Goal: Task Accomplishment & Management: Manage account settings

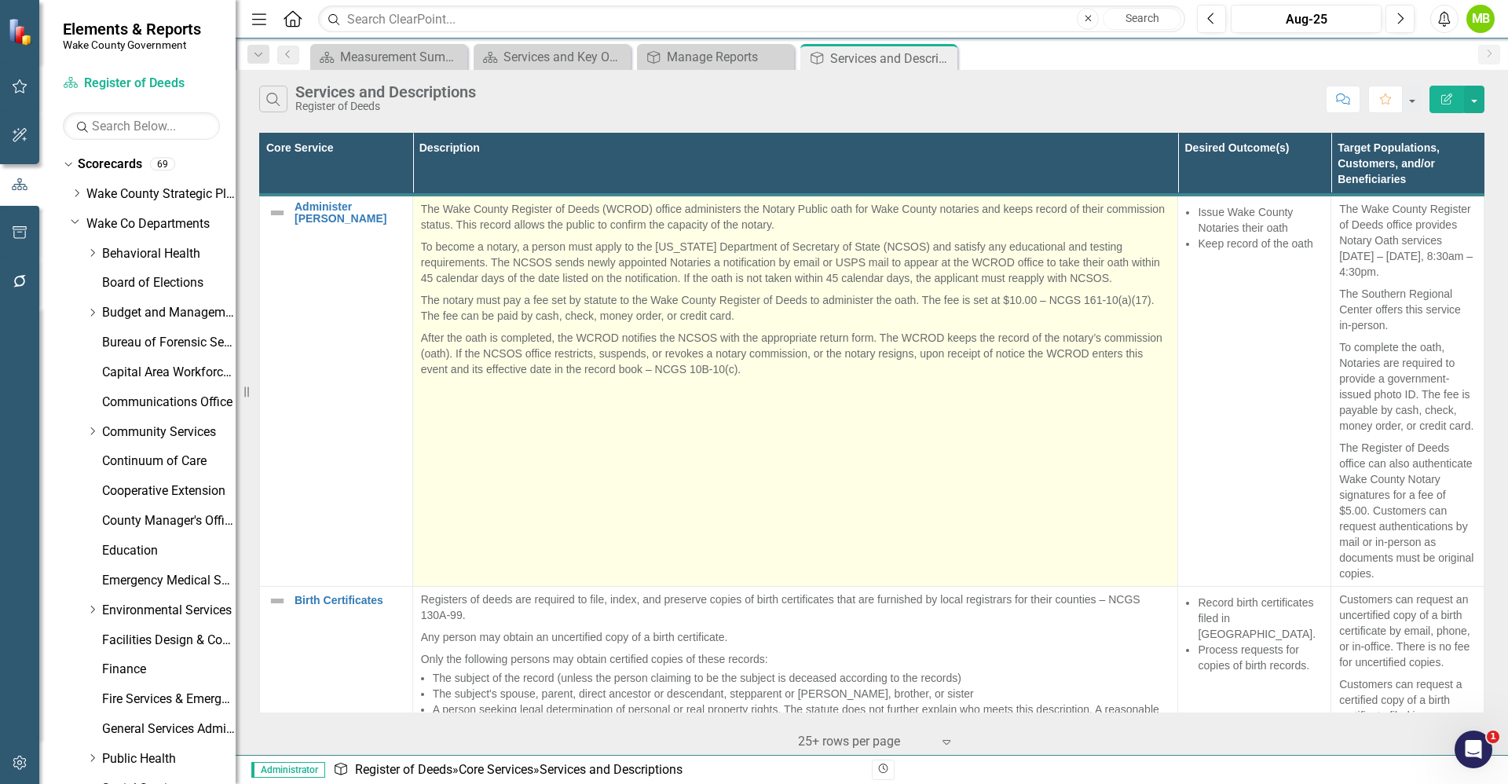
scroll to position [408, 0]
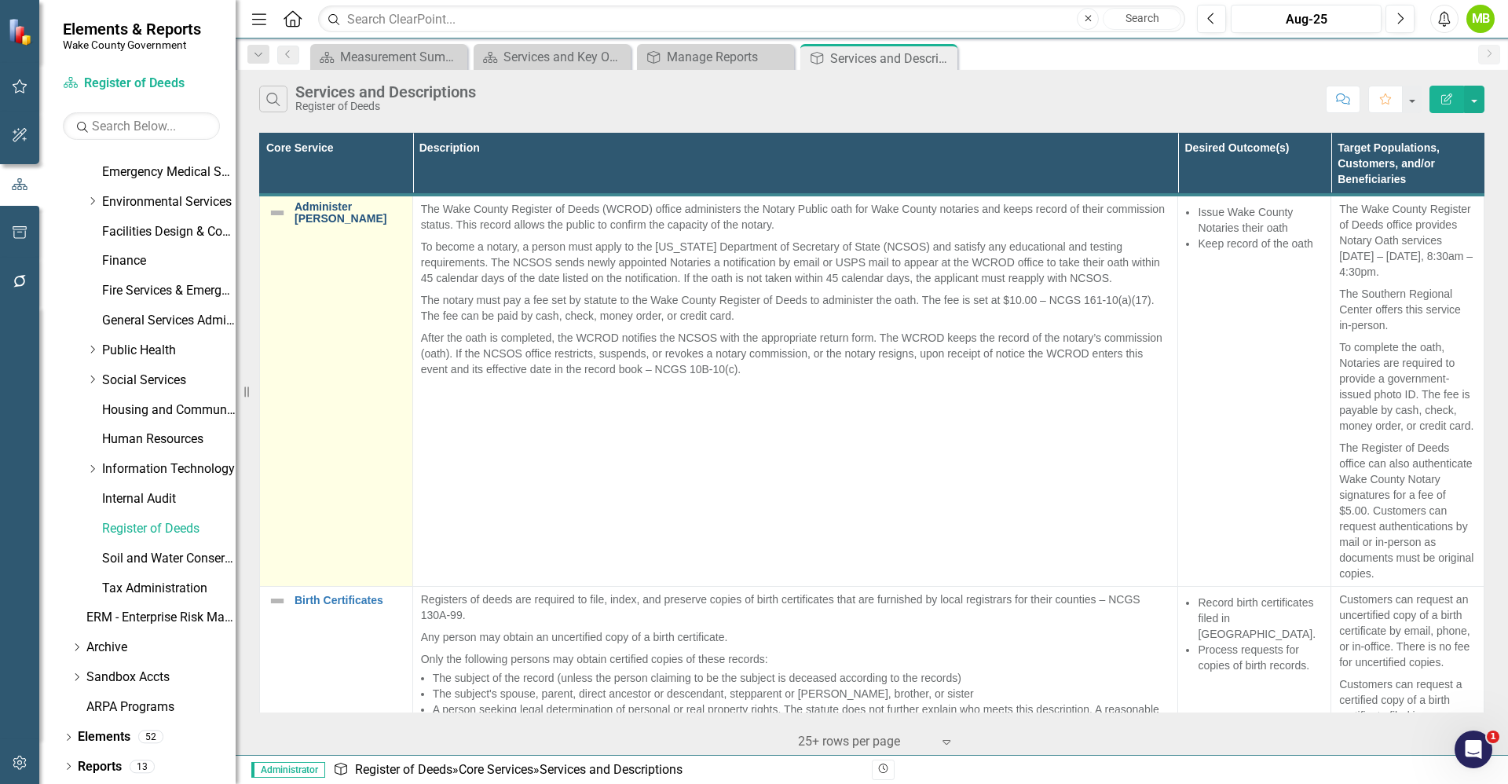
click at [327, 215] on link "Administer [PERSON_NAME]" at bounding box center [349, 213] width 110 height 24
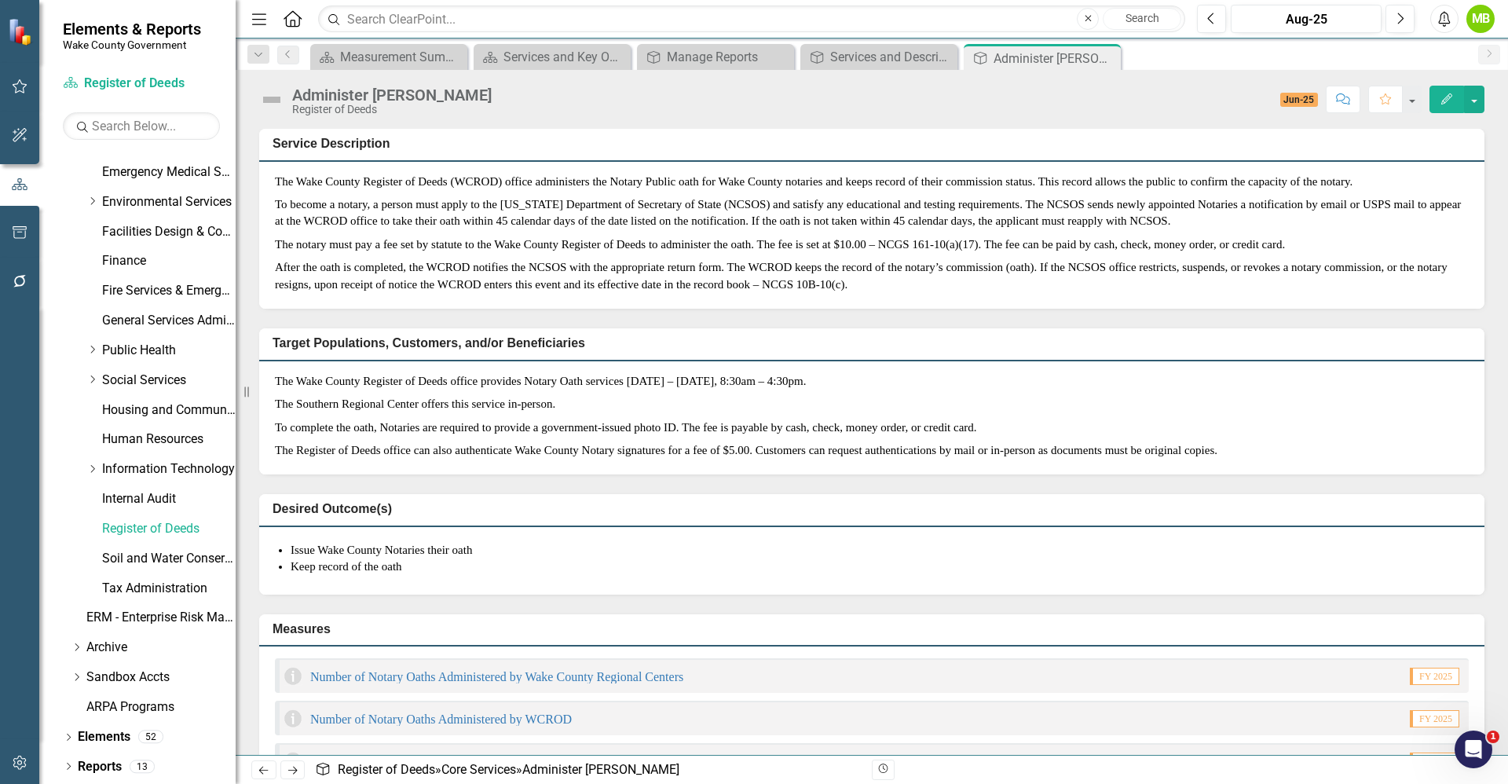
click at [820, 673] on div "Measures Number of Notary Oaths Administered by Wake County Regional Centers FY…" at bounding box center [871, 719] width 1249 height 250
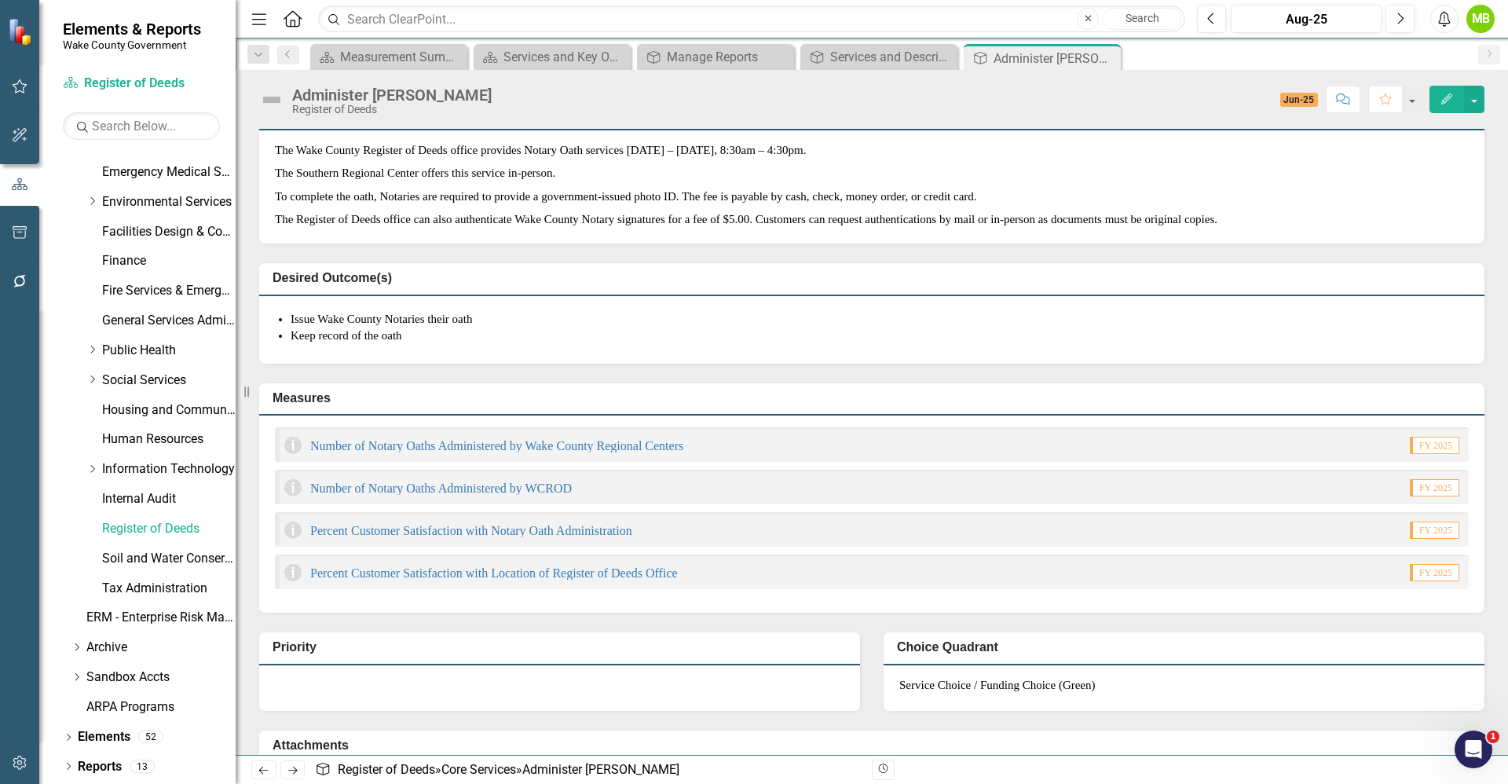
scroll to position [236, 0]
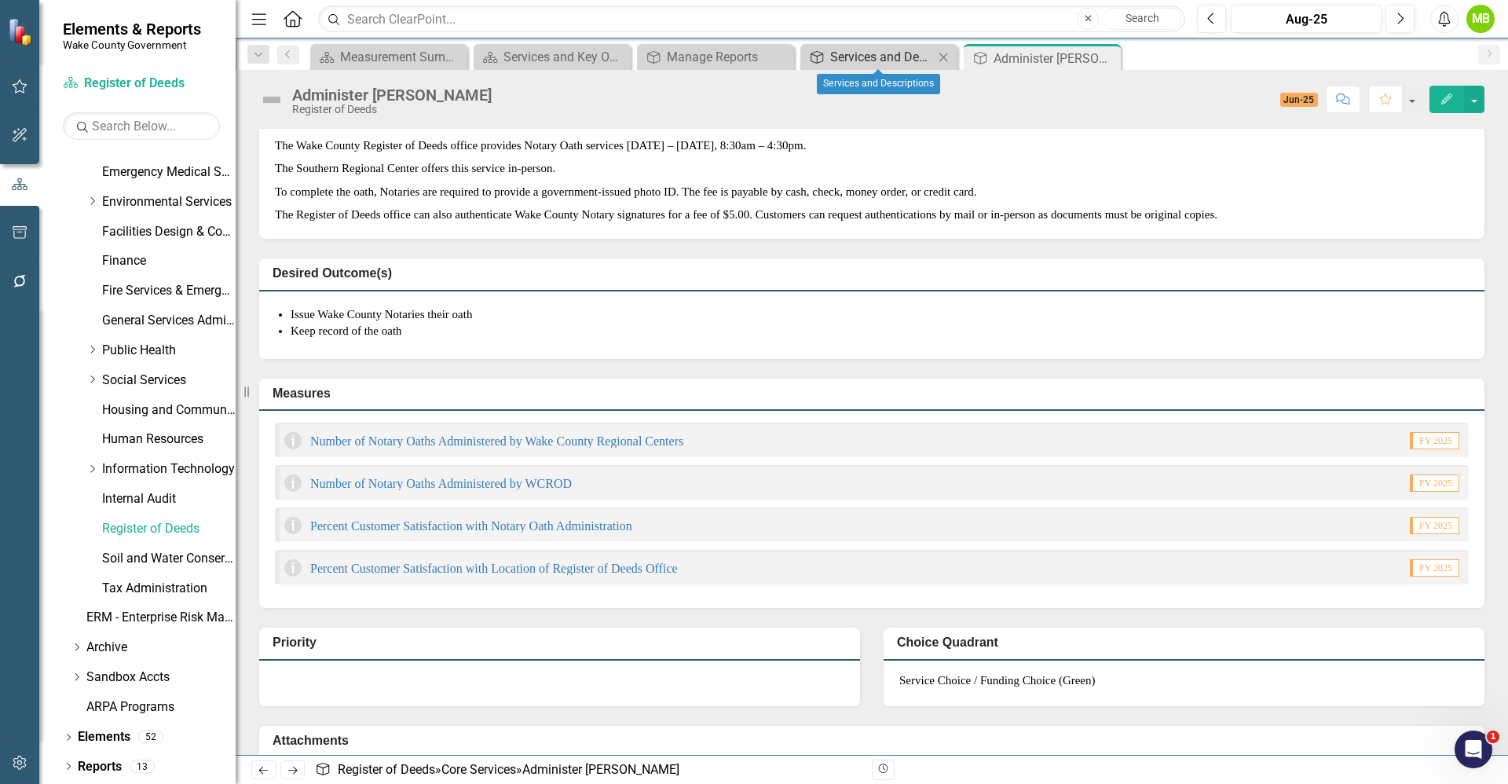
click at [876, 54] on div "Services and Descriptions" at bounding box center [882, 57] width 104 height 20
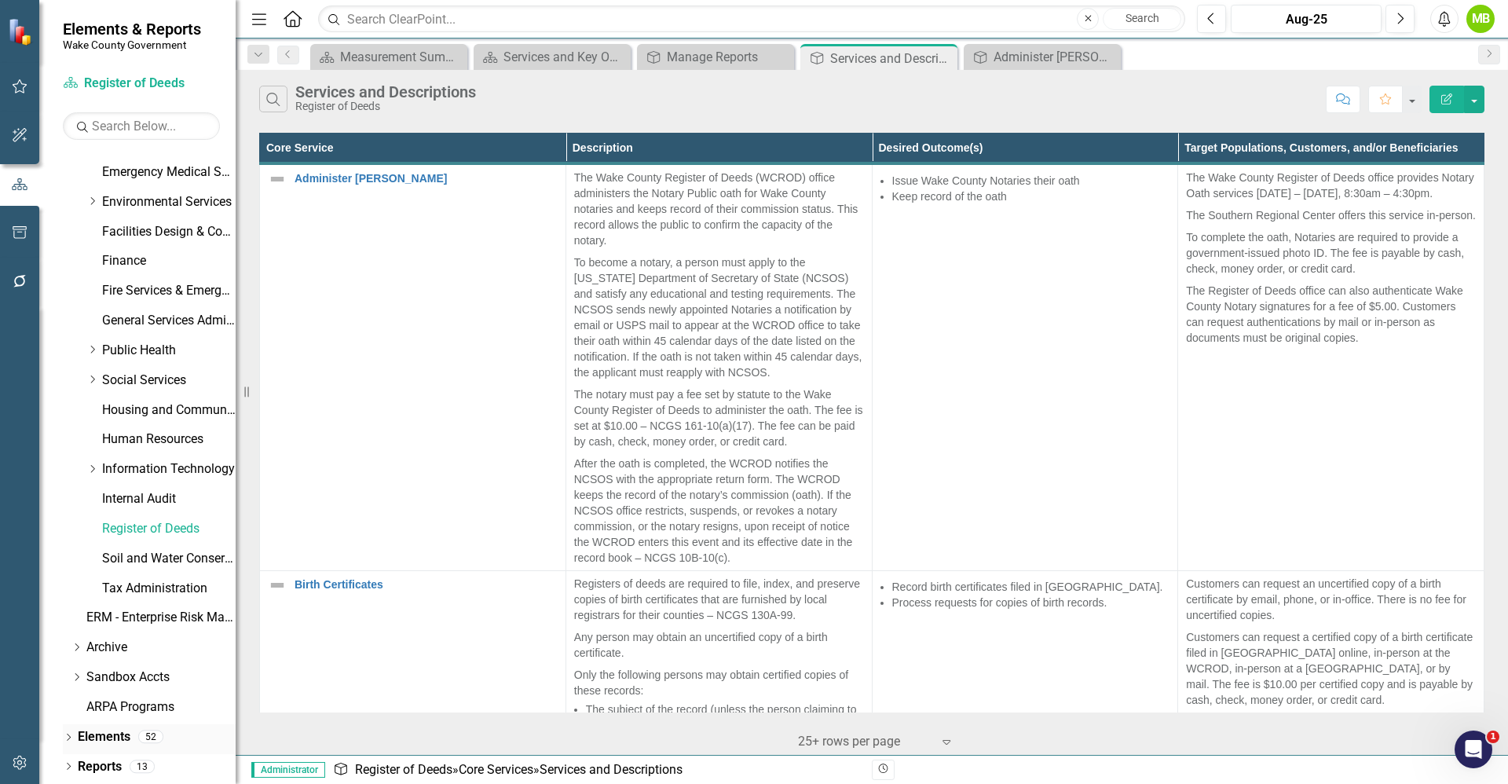
click at [104, 737] on link "Elements" at bounding box center [104, 737] width 53 height 18
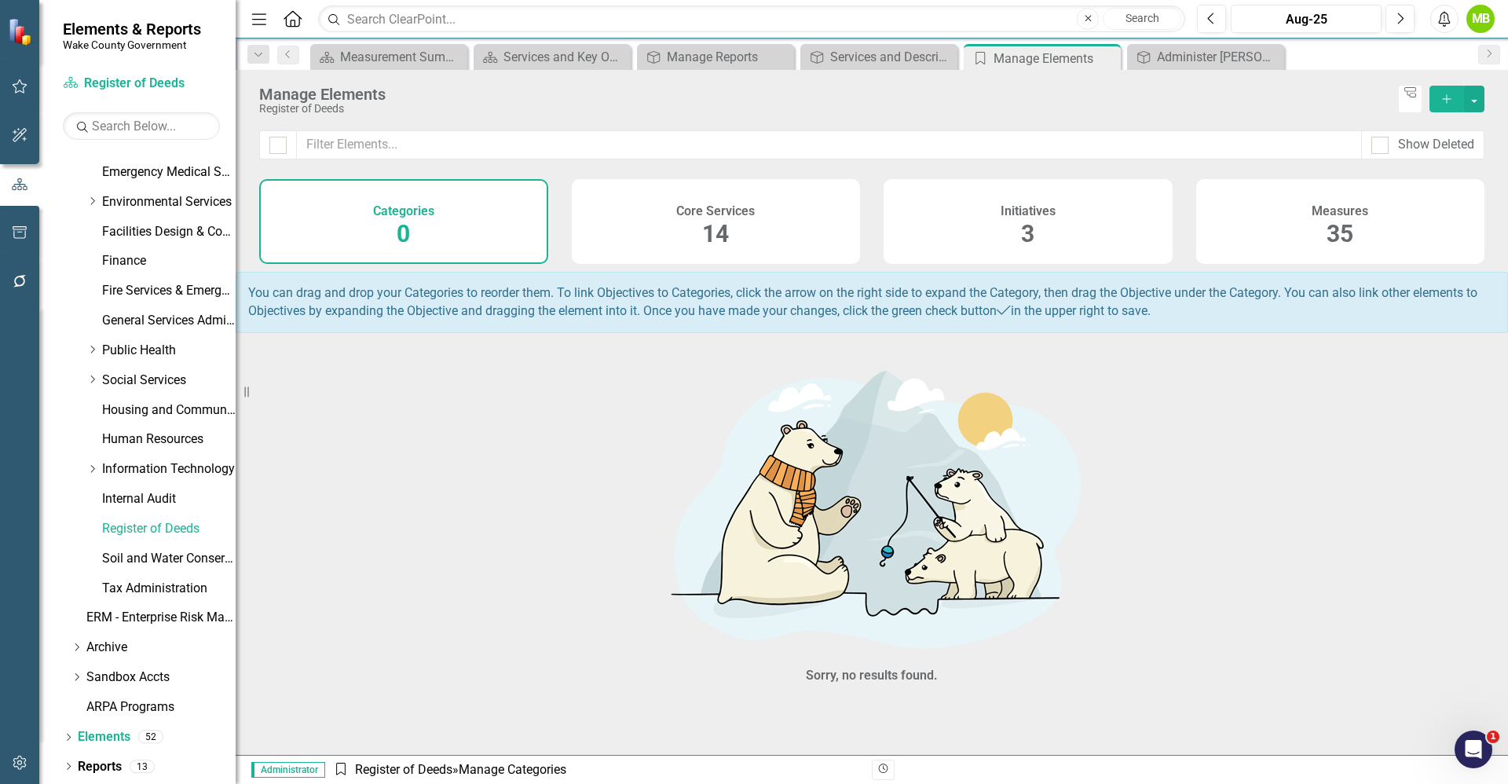
click at [1255, 208] on div "Measures 35" at bounding box center [1340, 221] width 289 height 85
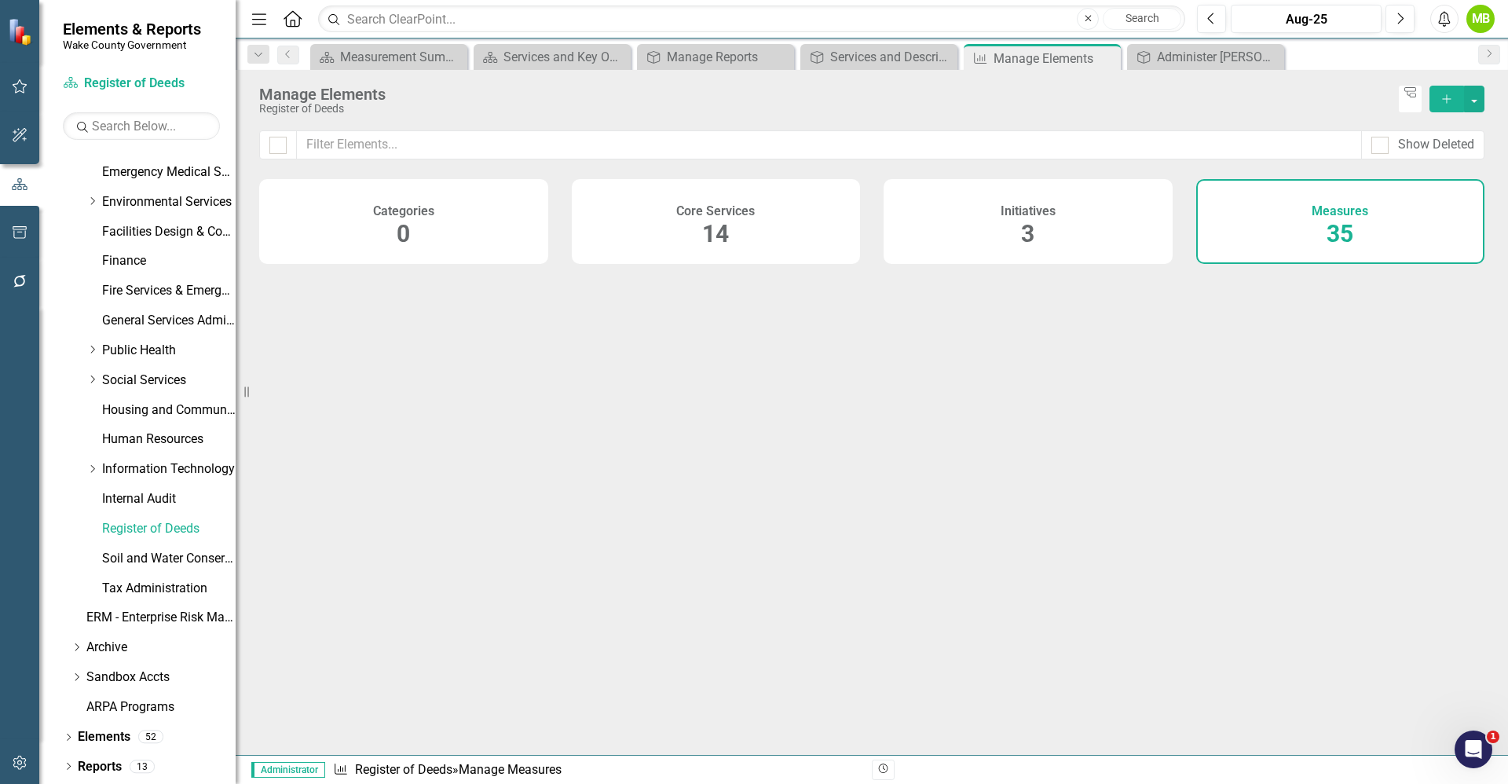
checkbox input "false"
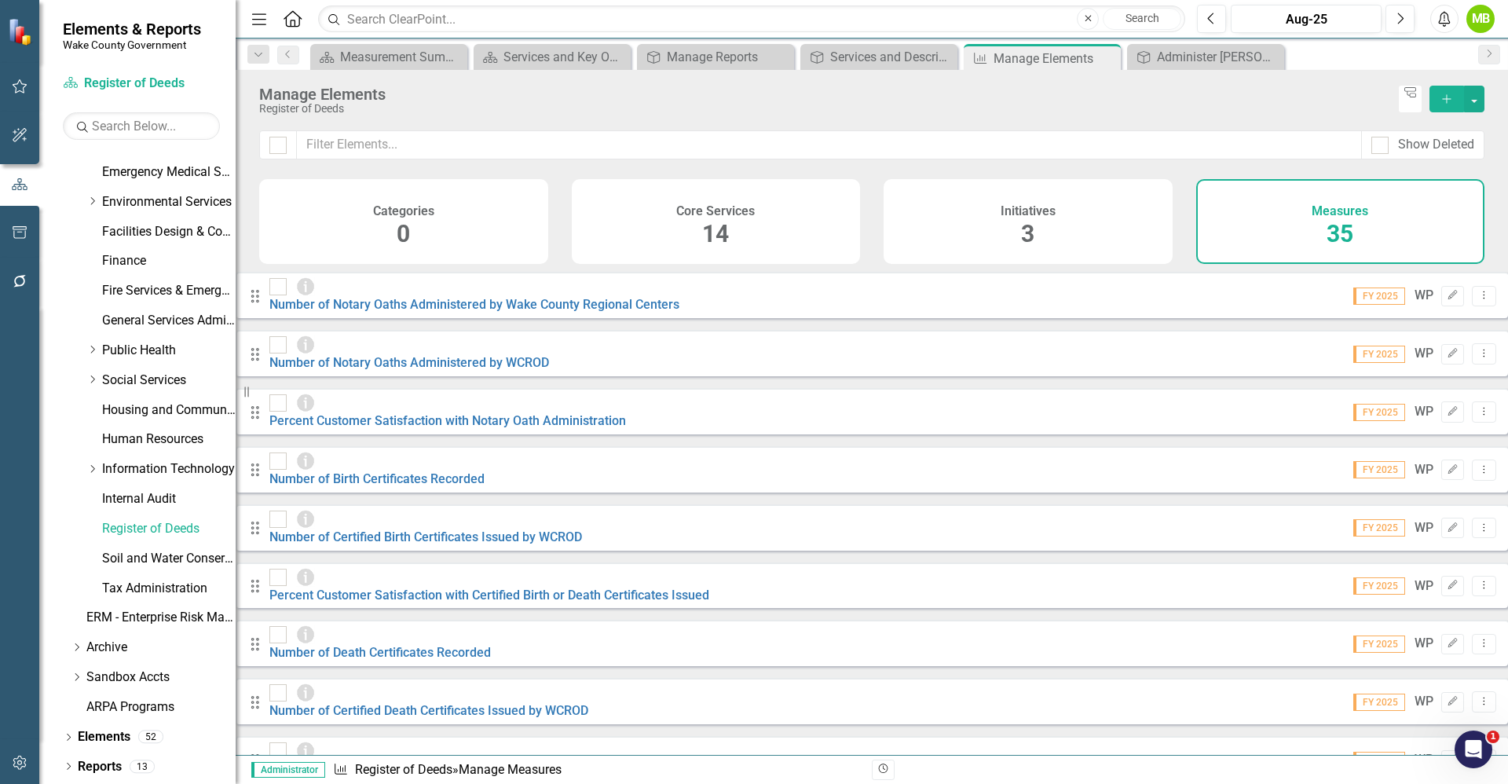
scroll to position [126, 0]
